Goal: Communication & Community: Answer question/provide support

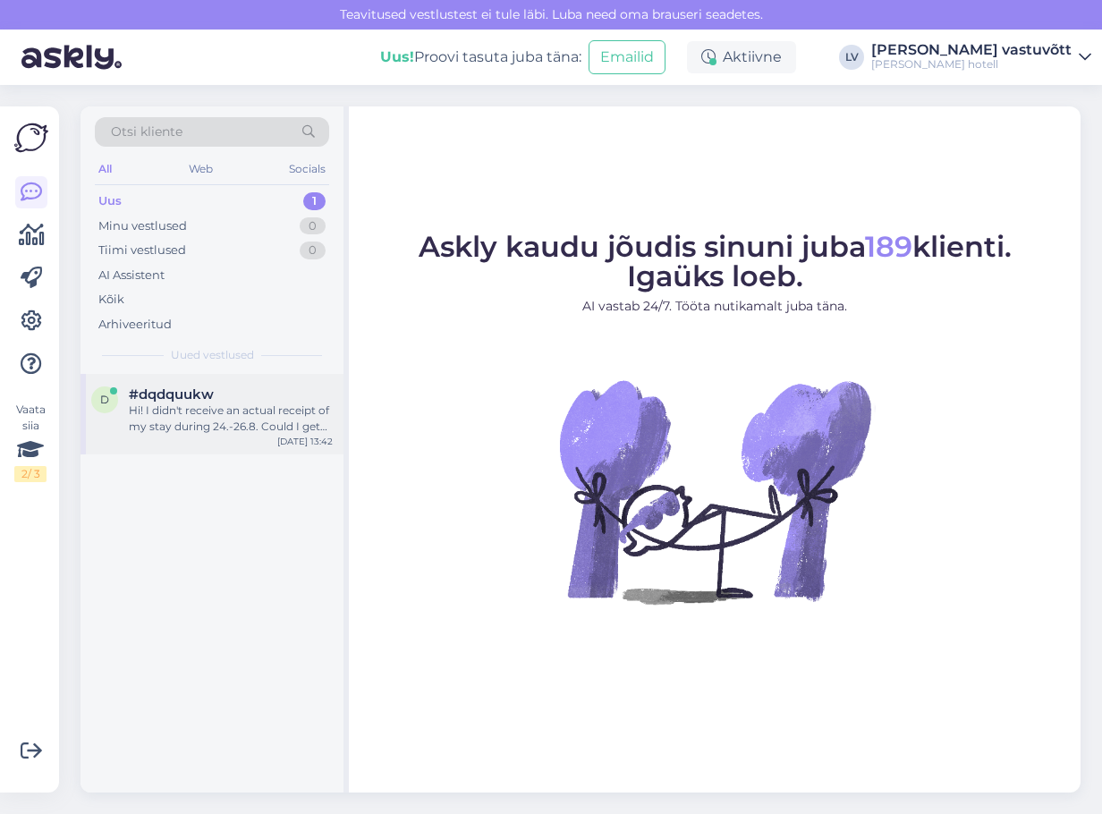
click at [221, 402] on div "#dqdquukw" at bounding box center [231, 394] width 204 height 16
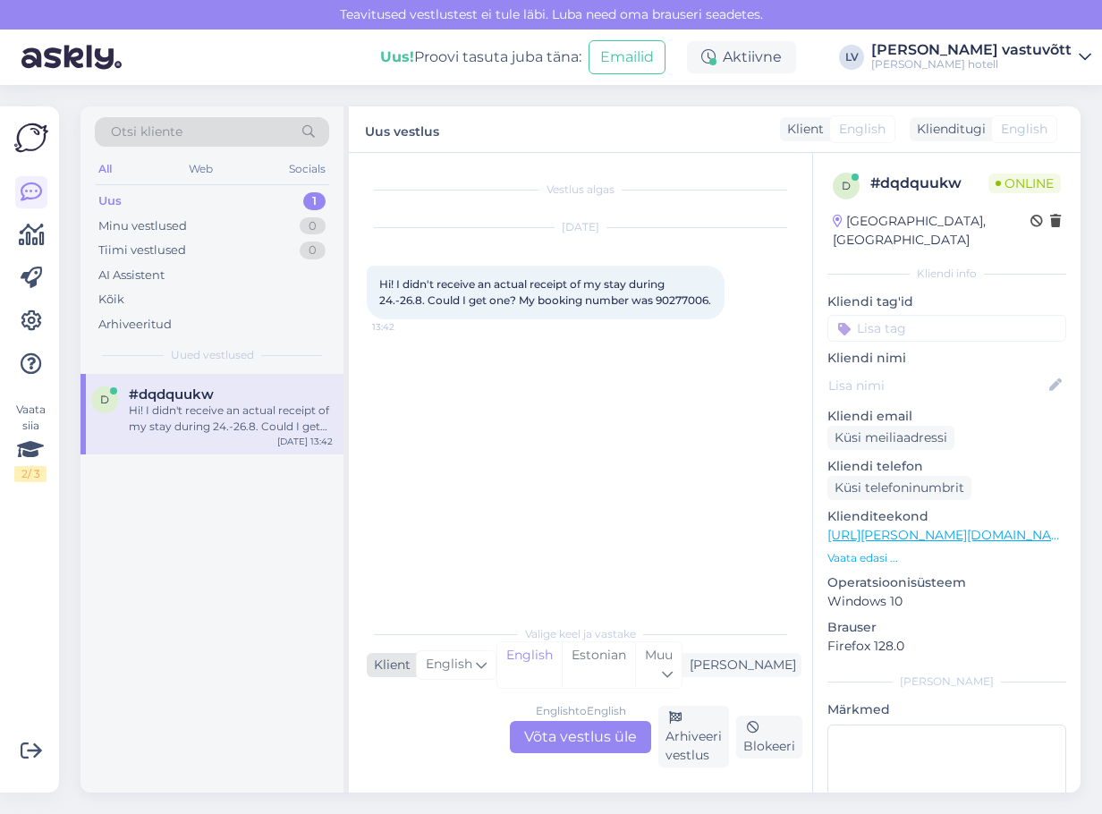
click at [446, 672] on span "English" at bounding box center [449, 665] width 47 height 20
click at [588, 724] on div "English to English Võta vestlus üle" at bounding box center [580, 737] width 141 height 32
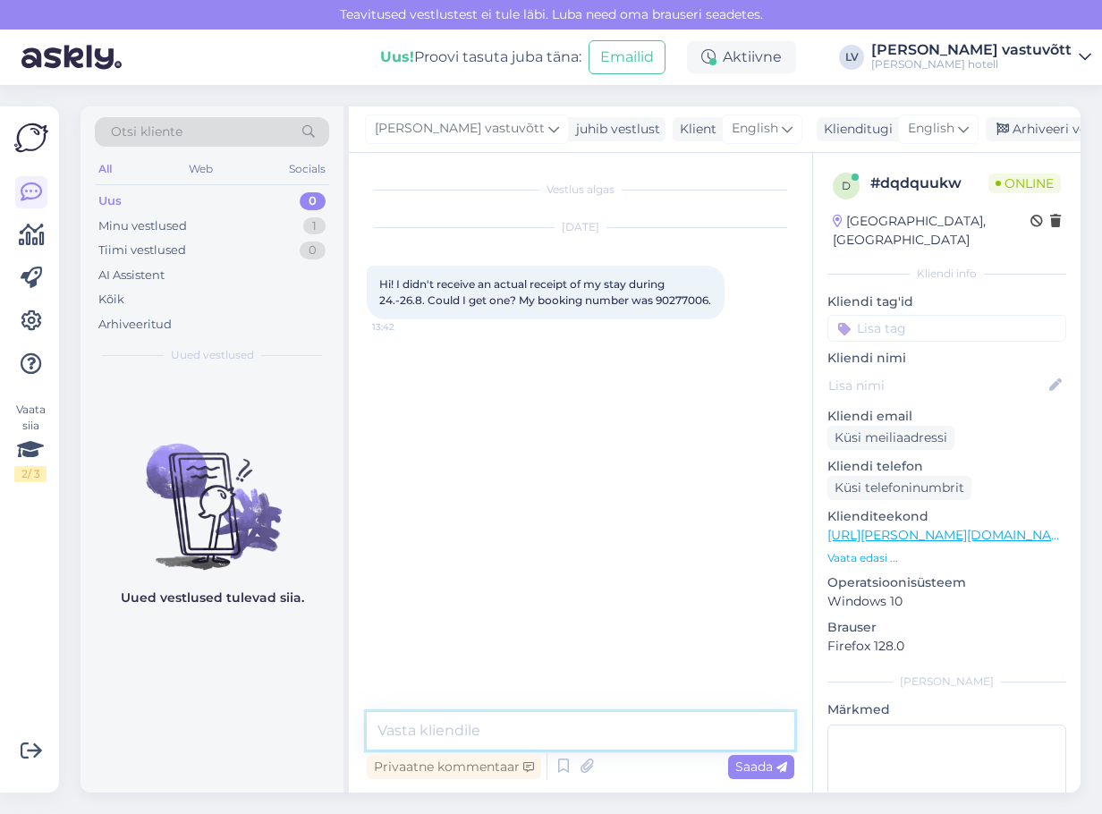
click at [528, 727] on textarea at bounding box center [580, 731] width 427 height 38
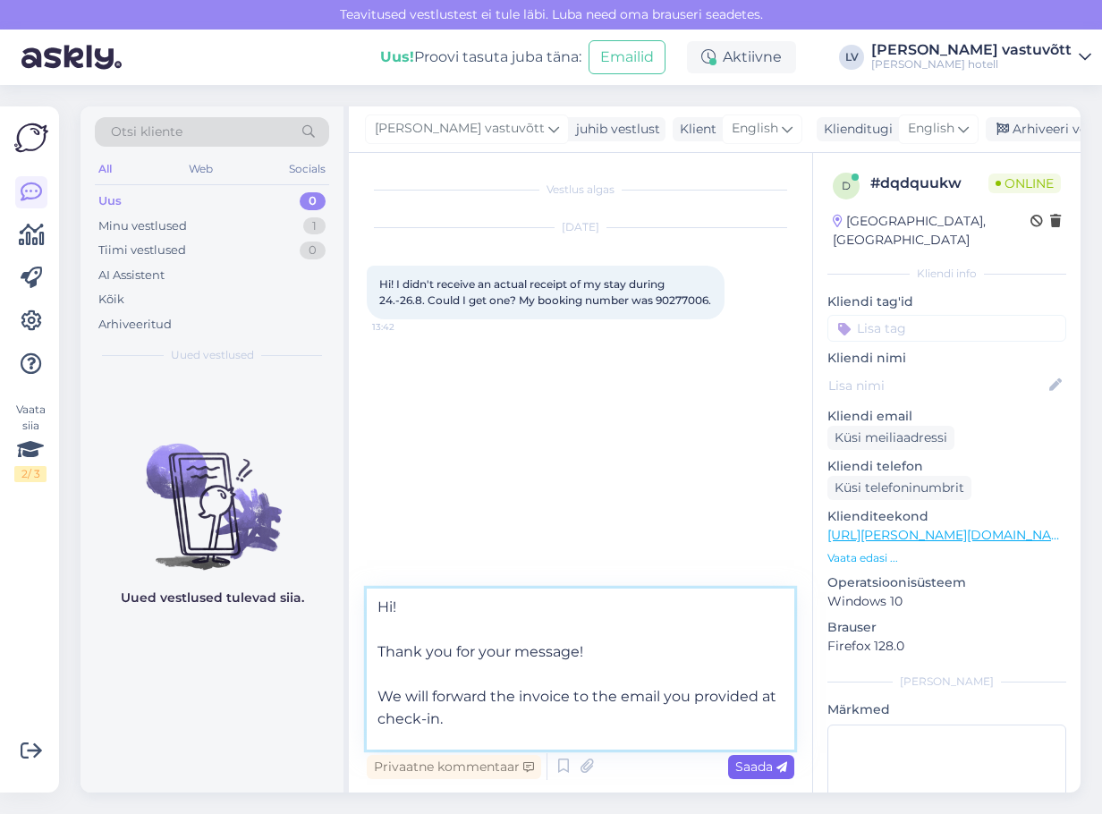
type textarea "Hi! Thank you for your message! We will forward the invoice to the email you pr…"
click at [764, 769] on span "Saada" at bounding box center [761, 766] width 52 height 16
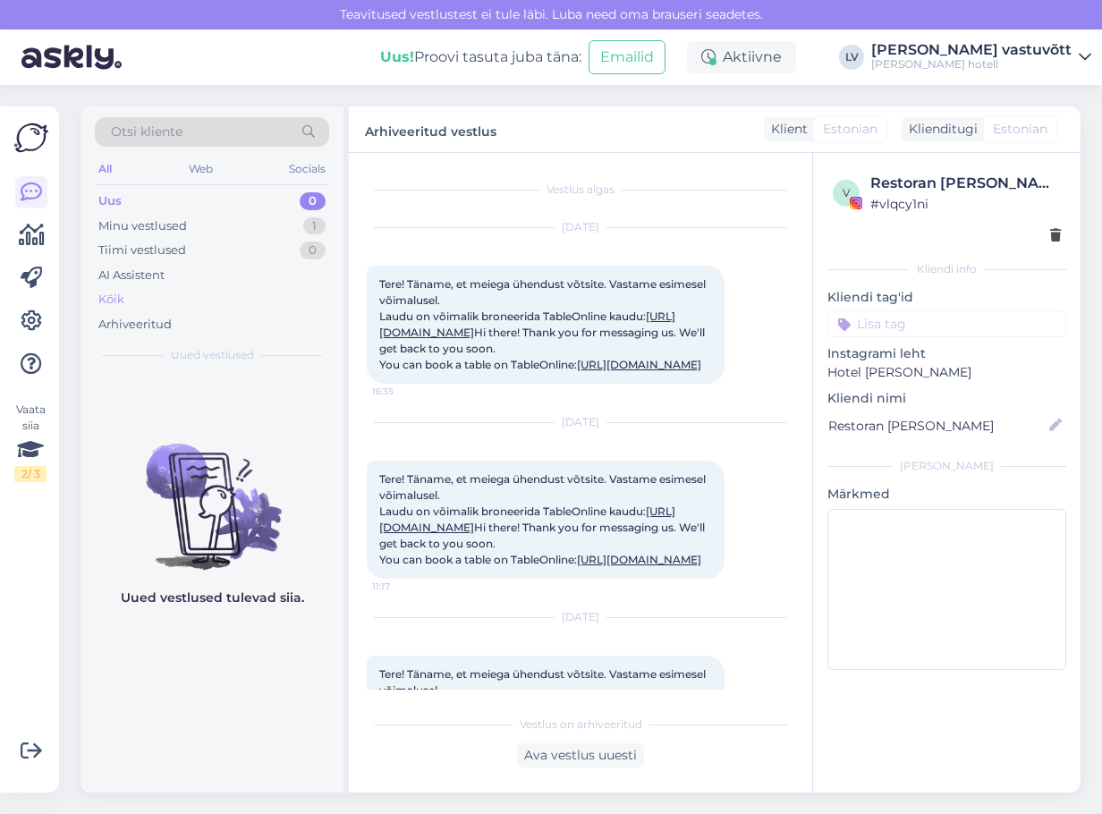
scroll to position [2656, 0]
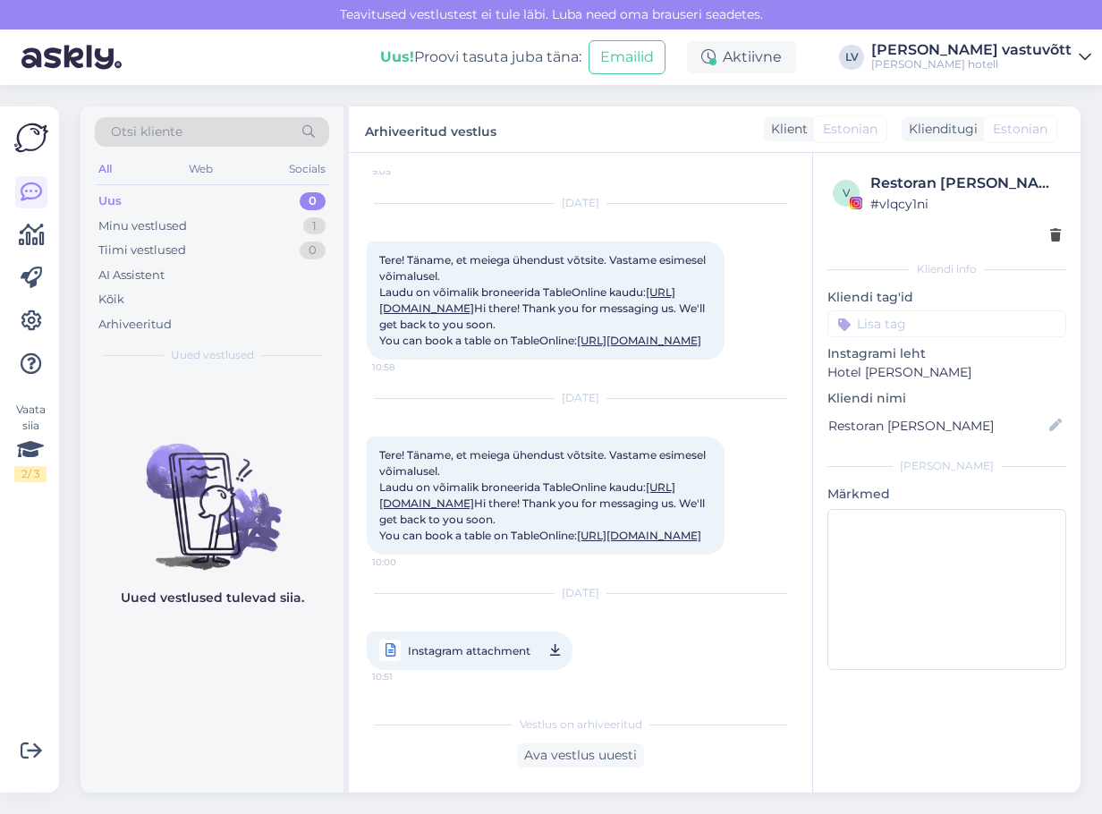
click at [169, 202] on div "Uus 0" at bounding box center [212, 201] width 234 height 25
click at [126, 223] on div "Minu vestlused" at bounding box center [142, 226] width 89 height 18
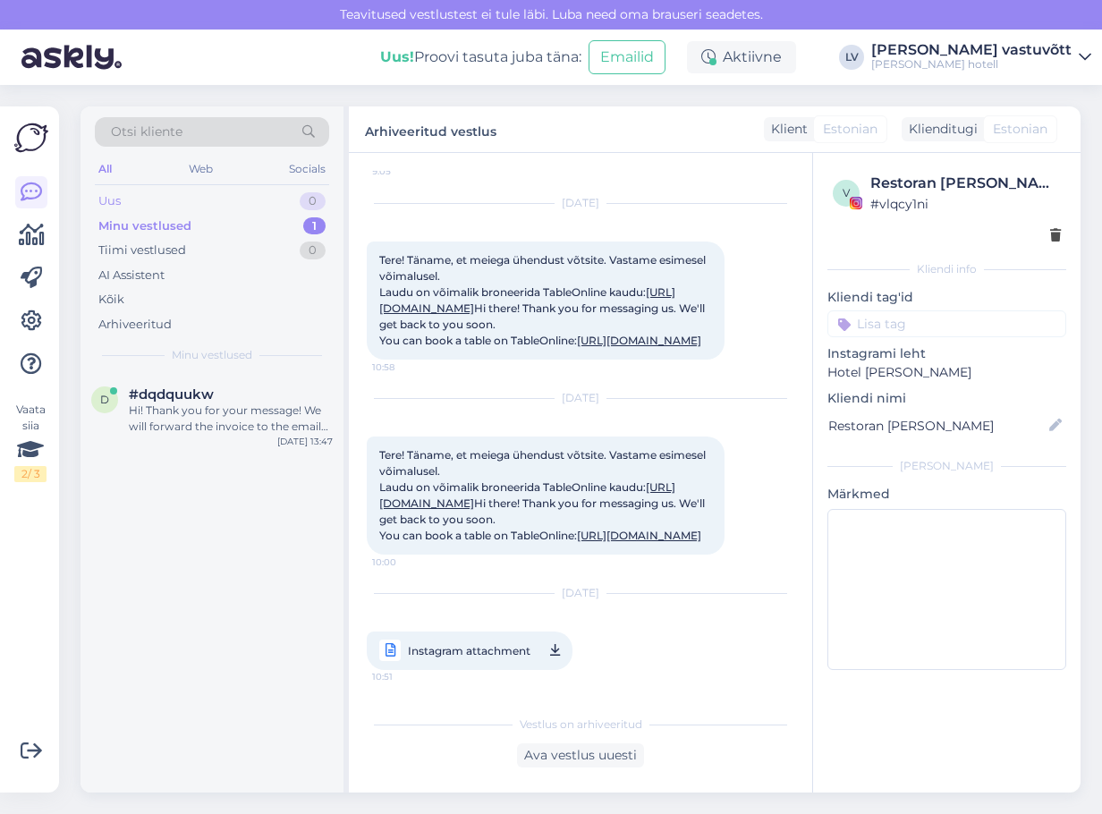
click at [130, 198] on div "Uus 0" at bounding box center [212, 201] width 234 height 25
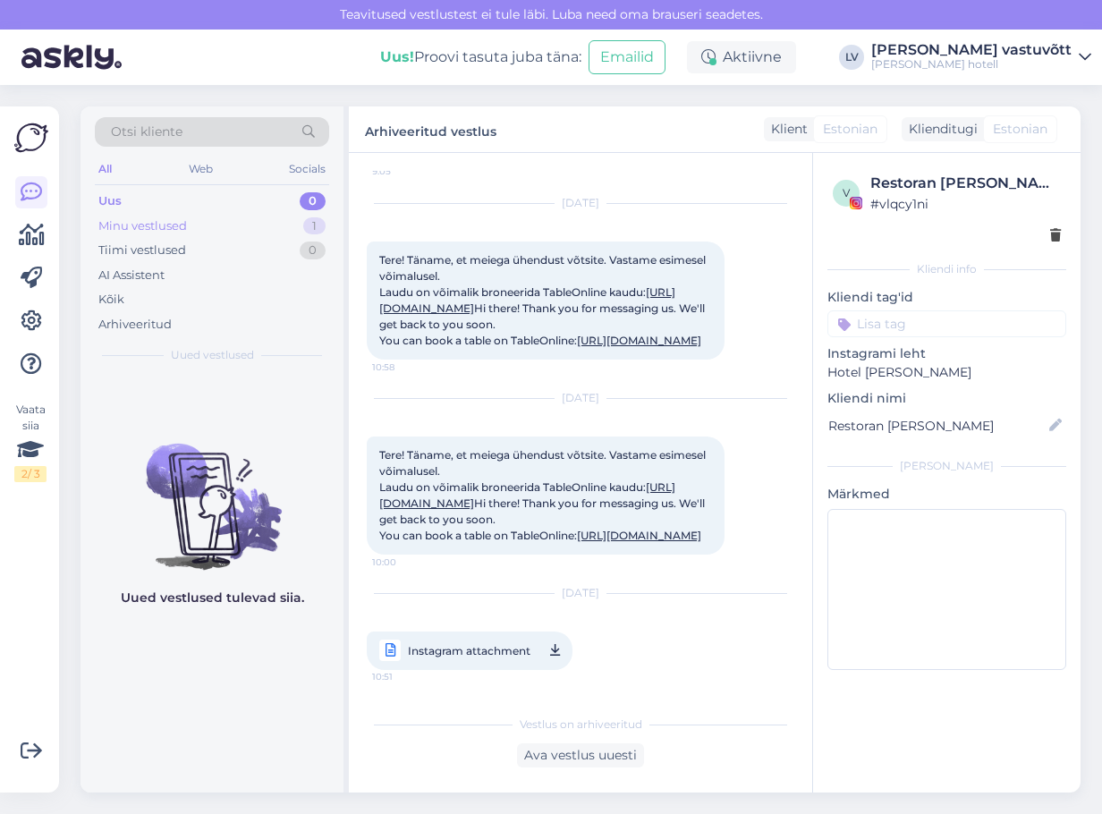
click at [125, 229] on div "Minu vestlused" at bounding box center [142, 226] width 89 height 18
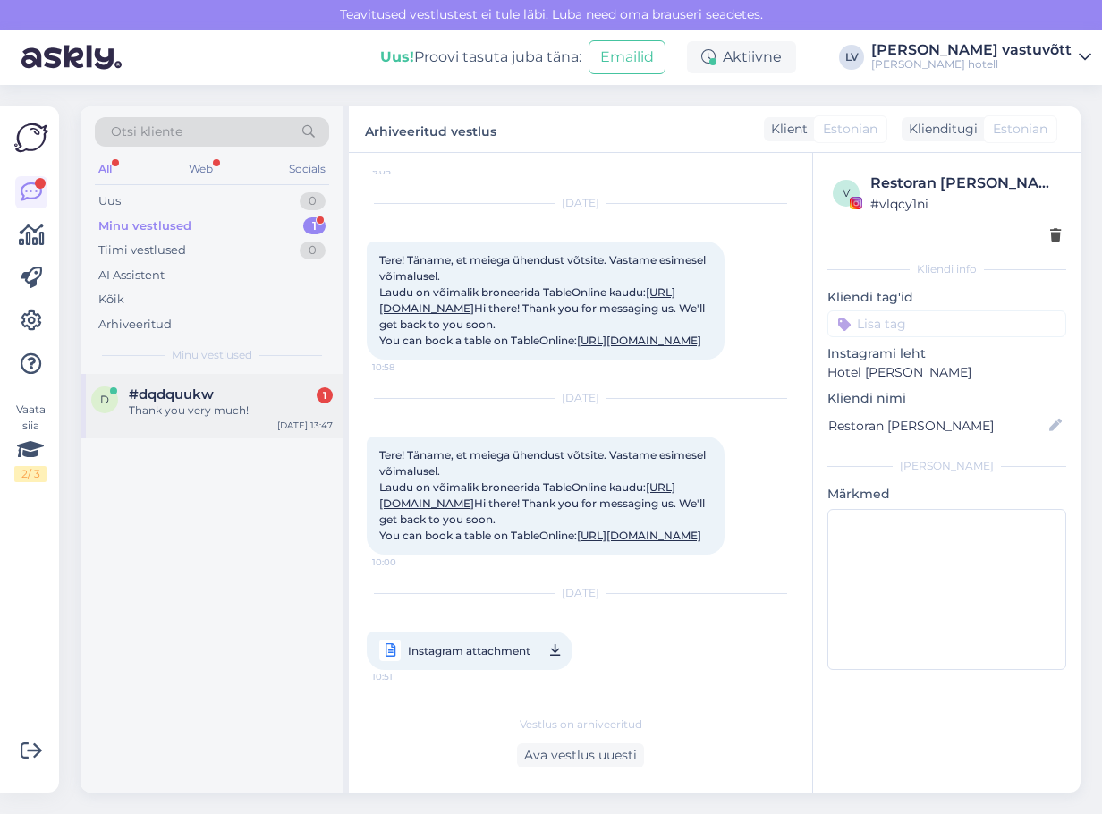
click at [209, 404] on div "Thank you very much!" at bounding box center [231, 410] width 204 height 16
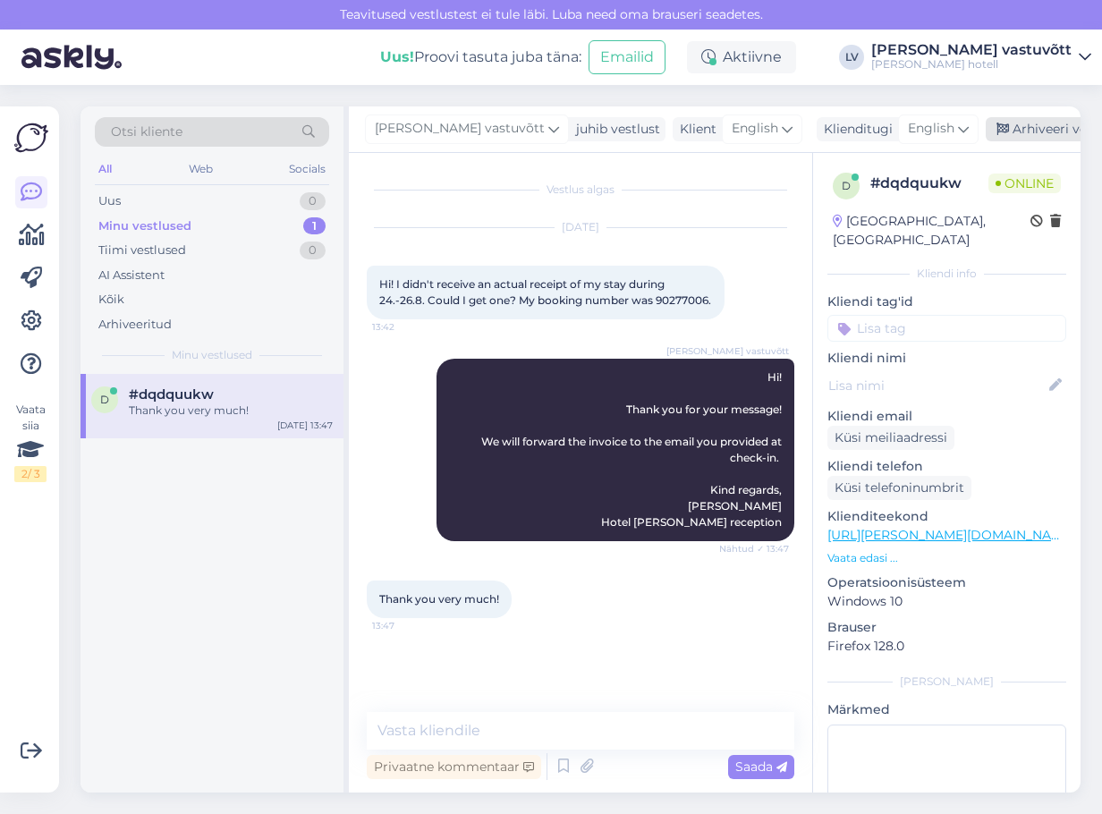
click at [985, 134] on div "Arhiveeri vestlus" at bounding box center [1054, 129] width 138 height 24
